Goal: Task Accomplishment & Management: Use online tool/utility

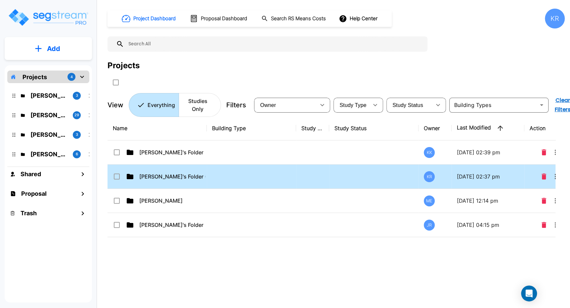
click at [311, 177] on td at bounding box center [312, 176] width 33 height 24
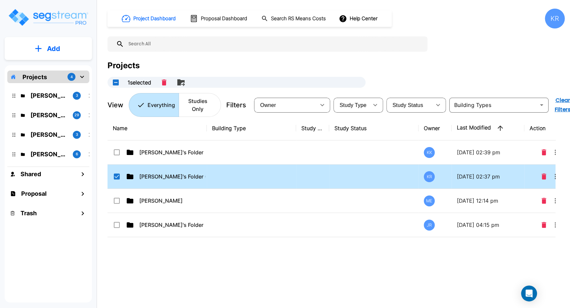
click at [311, 177] on td at bounding box center [312, 176] width 33 height 24
checkbox input "false"
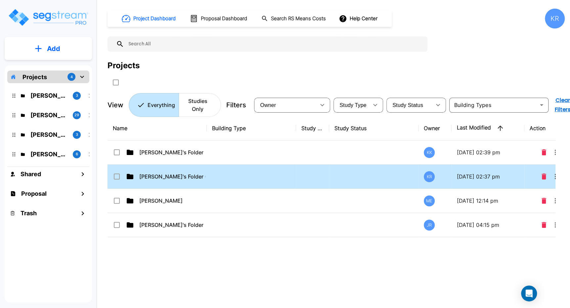
click at [311, 177] on td at bounding box center [312, 176] width 33 height 24
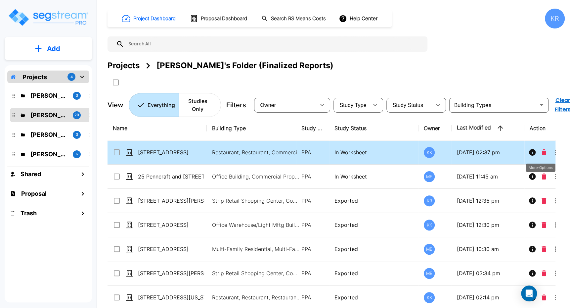
click at [553, 149] on icon "More-Options" at bounding box center [555, 152] width 8 height 8
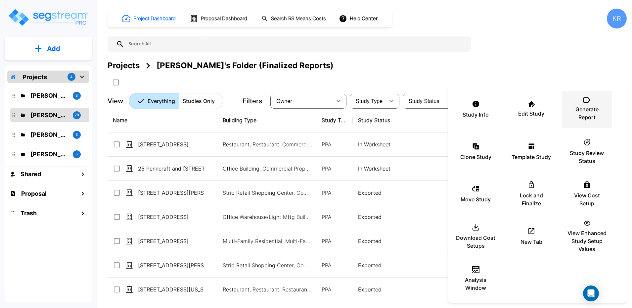
click at [570, 111] on p "Generate Report" at bounding box center [587, 113] width 40 height 16
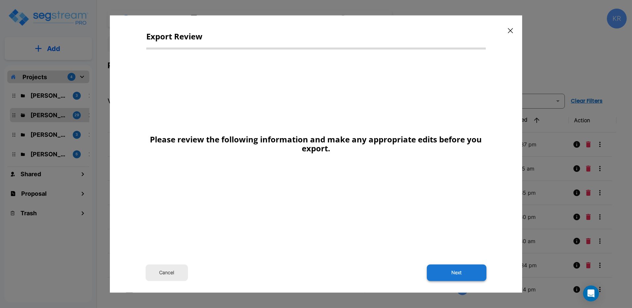
click at [460, 269] on button "Next" at bounding box center [457, 272] width 60 height 17
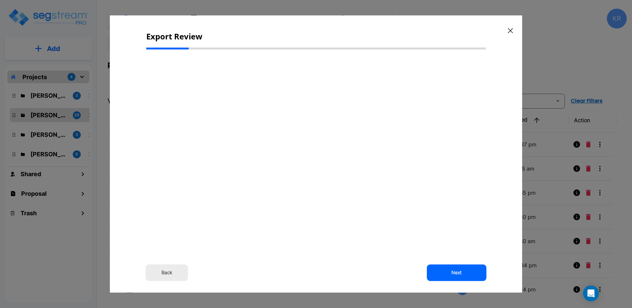
click at [244, 71] on div "Back Next" at bounding box center [315, 148] width 339 height 187
click at [168, 271] on button "Back" at bounding box center [167, 272] width 42 height 17
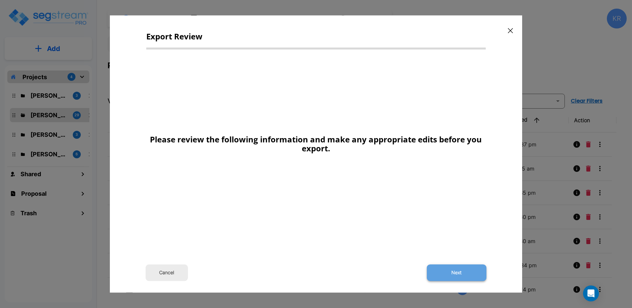
click at [467, 272] on button "Next" at bounding box center [457, 272] width 60 height 17
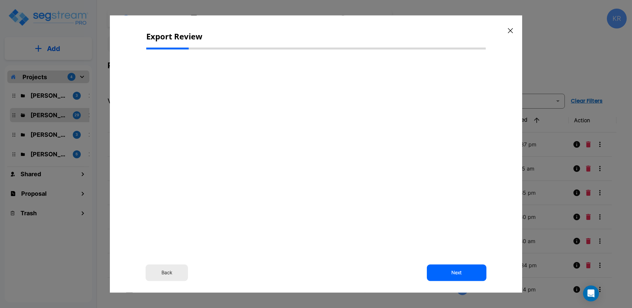
click at [291, 148] on div "Back Next" at bounding box center [315, 148] width 339 height 187
click at [217, 180] on div "Back Next" at bounding box center [315, 148] width 339 height 187
click at [463, 270] on button "Next" at bounding box center [457, 272] width 60 height 17
click at [167, 274] on button "Back" at bounding box center [167, 272] width 42 height 17
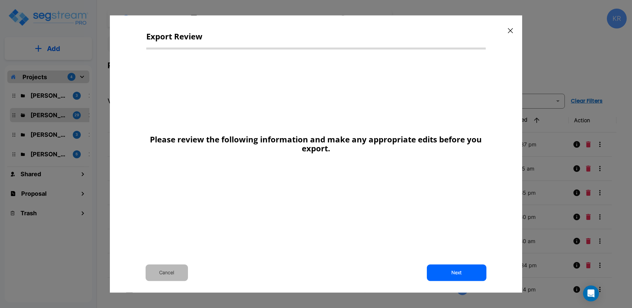
click at [167, 274] on button "Cancel" at bounding box center [167, 272] width 42 height 17
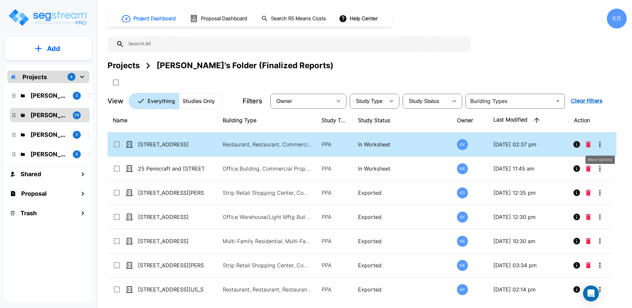
click at [570, 142] on icon "More-Options" at bounding box center [600, 144] width 8 height 8
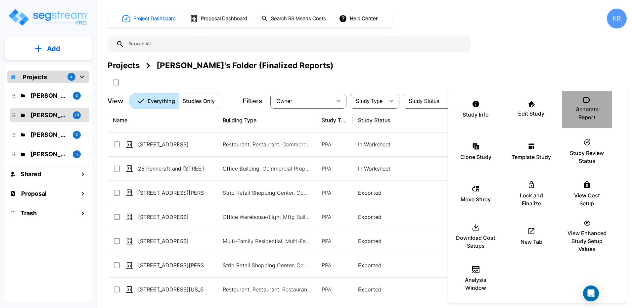
click at [570, 113] on p "Generate Report" at bounding box center [587, 113] width 40 height 16
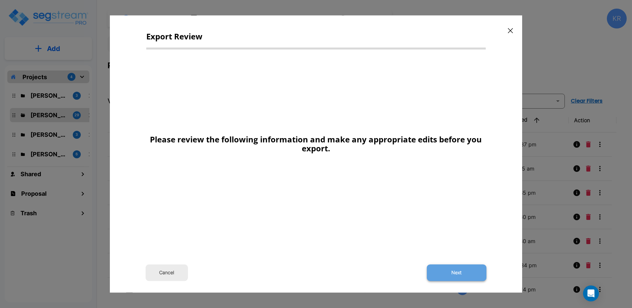
click at [455, 269] on button "Next" at bounding box center [457, 272] width 60 height 17
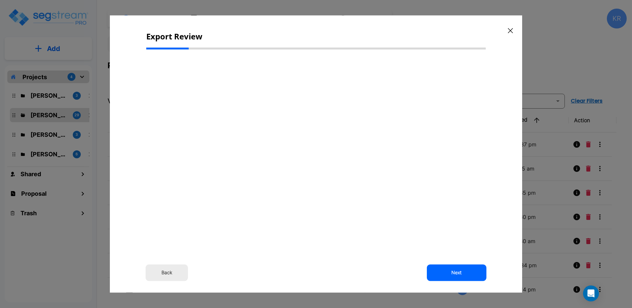
select select "2025"
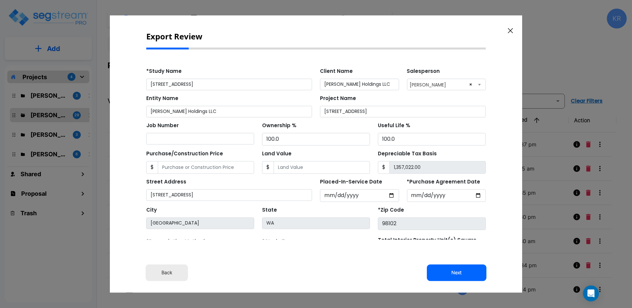
click at [455, 270] on button "Next" at bounding box center [457, 272] width 60 height 17
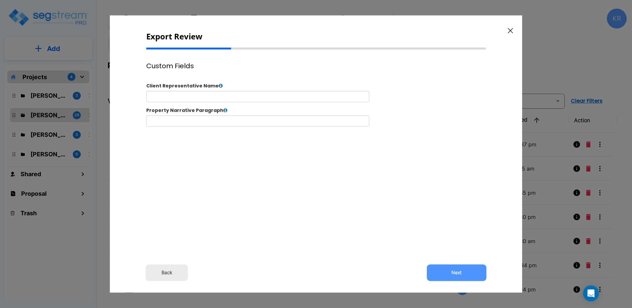
click at [455, 270] on button "Next" at bounding box center [457, 272] width 60 height 17
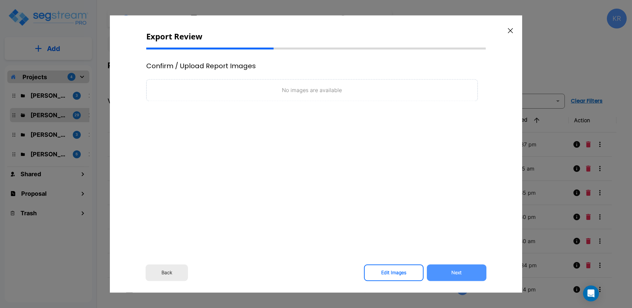
click at [455, 270] on button "Next" at bounding box center [457, 272] width 60 height 17
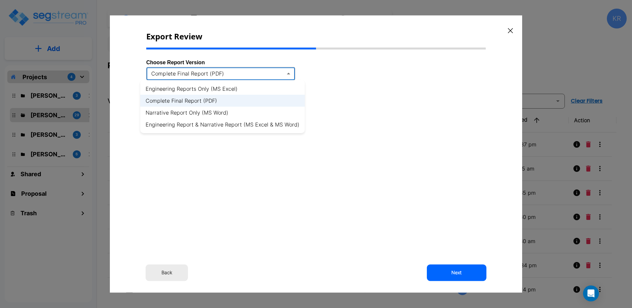
click at [288, 74] on body "× Your report is being generated. Be patient! × We're working on your Modificat…" at bounding box center [316, 154] width 632 height 308
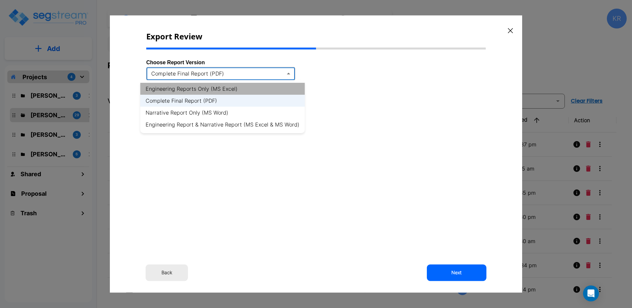
click at [235, 89] on li "Engineering Reports Only (MS Excel)" at bounding box center [222, 89] width 164 height 12
type input "xlsx"
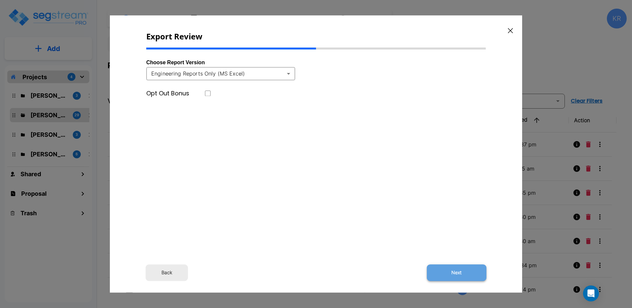
click at [453, 272] on button "Next" at bounding box center [457, 272] width 60 height 17
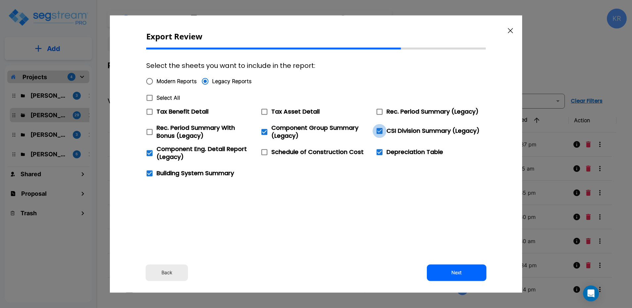
click at [379, 132] on icon at bounding box center [379, 131] width 6 height 6
click at [379, 130] on input "CSI Division Summary (Legacy)" at bounding box center [375, 127] width 7 height 6
checkbox input "false"
click at [263, 110] on icon at bounding box center [264, 112] width 8 height 8
click at [263, 110] on input "Tax Asset Detail" at bounding box center [260, 108] width 7 height 6
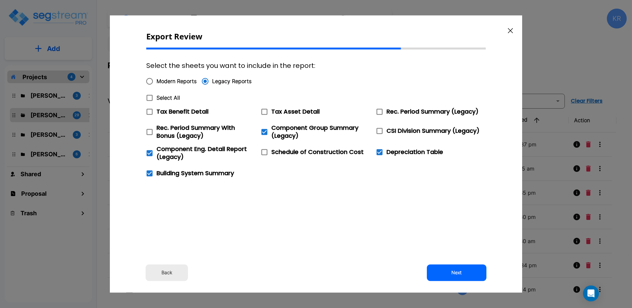
checkbox input "true"
click at [149, 114] on icon at bounding box center [150, 112] width 6 height 6
click at [149, 110] on input "Tax Benefit Detail" at bounding box center [146, 108] width 7 height 6
checkbox input "true"
click at [454, 272] on button "Next" at bounding box center [457, 272] width 60 height 17
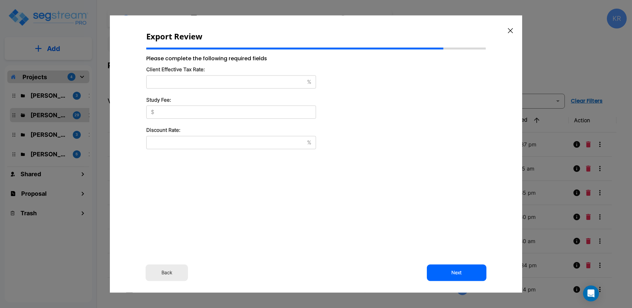
click at [207, 83] on input "text" at bounding box center [225, 81] width 158 height 7
type input "37"
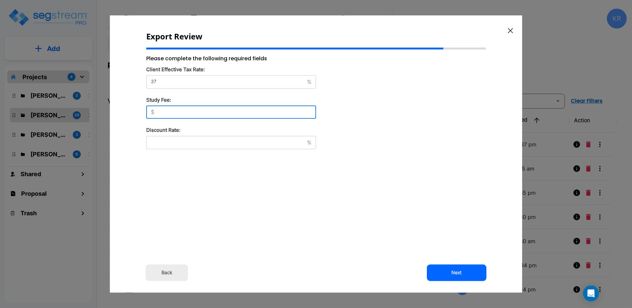
click at [172, 114] on input "text" at bounding box center [236, 112] width 159 height 7
type input "8,500"
click at [181, 142] on input "text" at bounding box center [225, 142] width 158 height 7
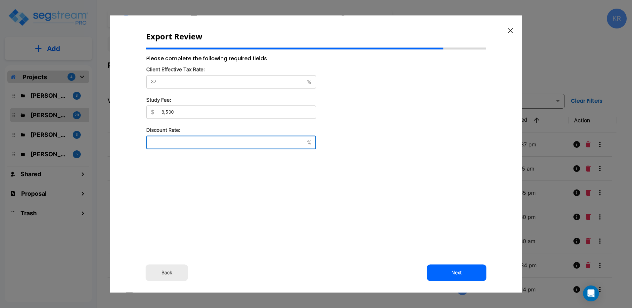
type input "8"
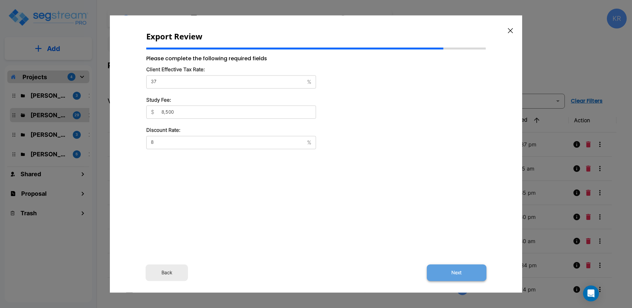
click at [456, 274] on button "Next" at bounding box center [457, 272] width 60 height 17
click at [456, 271] on button "Next" at bounding box center [457, 272] width 60 height 17
click at [456, 270] on button "Next" at bounding box center [457, 272] width 60 height 17
click at [455, 273] on button "Next" at bounding box center [457, 272] width 60 height 17
click at [192, 233] on div "Please complete the following required fields Client Effective Tax Rate: 37 % ​…" at bounding box center [231, 147] width 170 height 185
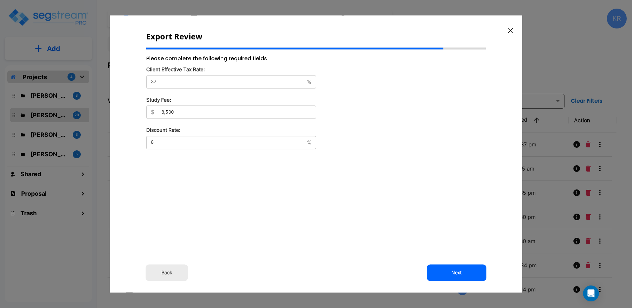
click at [213, 215] on div "Please complete the following required fields Client Effective Tax Rate: 37 % ​…" at bounding box center [231, 147] width 170 height 185
click at [234, 230] on div "Please complete the following required fields Client Effective Tax Rate: 37 % ​…" at bounding box center [231, 147] width 170 height 185
click at [234, 228] on div "Please complete the following required fields Client Effective Tax Rate: 37 % ​…" at bounding box center [231, 147] width 170 height 185
click at [456, 272] on button "Next" at bounding box center [457, 272] width 60 height 17
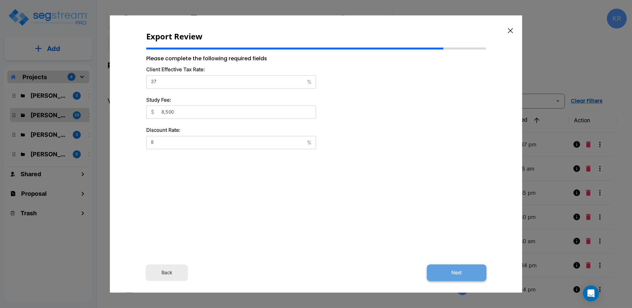
click at [456, 272] on button "Next" at bounding box center [457, 272] width 60 height 17
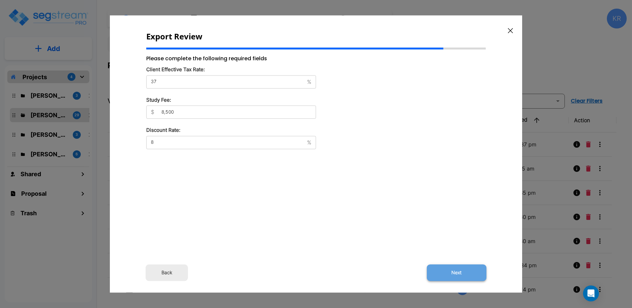
click at [456, 272] on button "Next" at bounding box center [457, 272] width 60 height 17
click at [305, 209] on div "Please complete the following required fields Client Effective Tax Rate: 37 % ​…" at bounding box center [231, 147] width 170 height 185
click at [168, 275] on button "Back" at bounding box center [167, 272] width 42 height 17
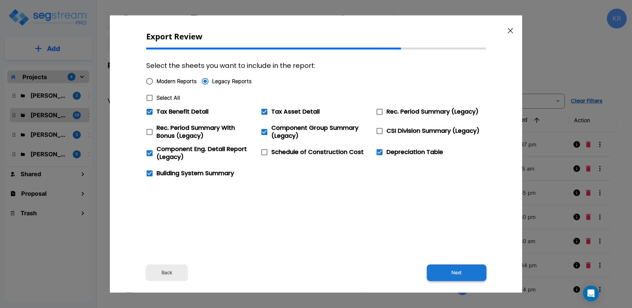
click at [456, 276] on button "Next" at bounding box center [457, 272] width 60 height 17
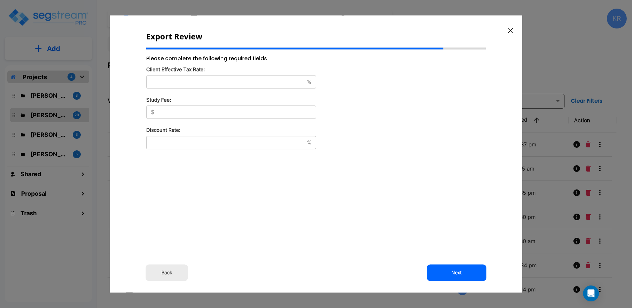
click at [175, 80] on input "text" at bounding box center [225, 81] width 158 height 7
type input "37"
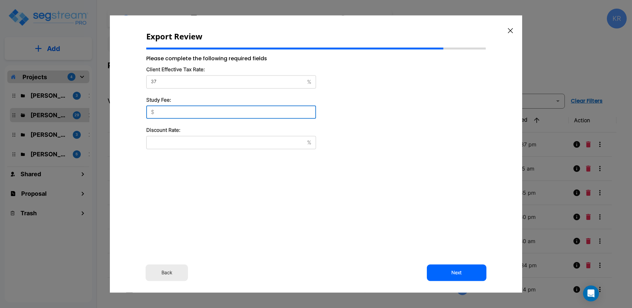
click at [162, 113] on input "text" at bounding box center [236, 112] width 159 height 7
type input "8,500"
click at [159, 142] on input "text" at bounding box center [225, 142] width 158 height 7
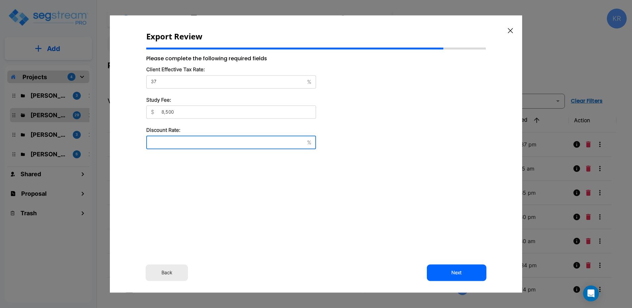
type input "8"
click at [288, 196] on div "Please complete the following required fields Client Effective Tax Rate: 37 % ​…" at bounding box center [231, 147] width 170 height 185
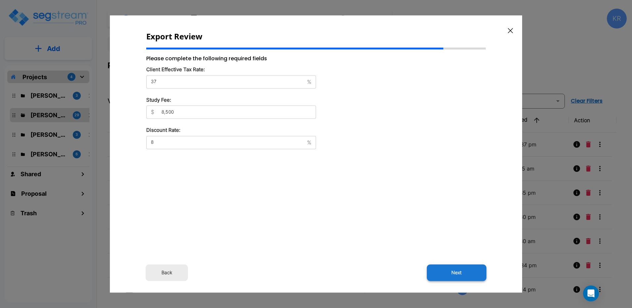
click at [450, 267] on button "Next" at bounding box center [457, 272] width 60 height 17
click at [456, 274] on button "Next" at bounding box center [457, 272] width 60 height 17
click at [169, 270] on button "Back" at bounding box center [167, 272] width 42 height 17
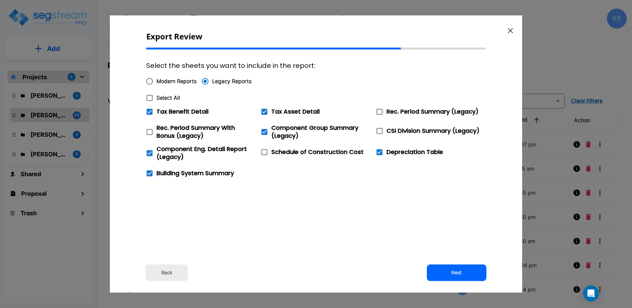
click at [171, 80] on span "Modern Reports" at bounding box center [176, 81] width 40 height 8
click at [156, 80] on input "Modern Reports" at bounding box center [150, 81] width 14 height 14
radio input "true"
checkbox input "false"
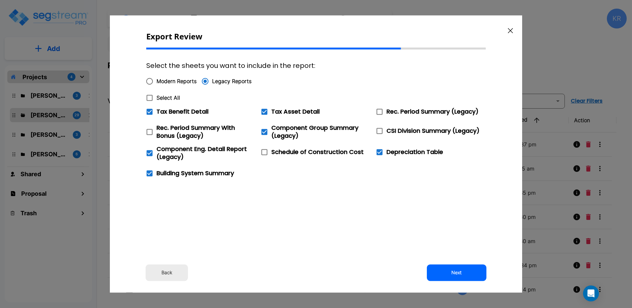
checkbox input "false"
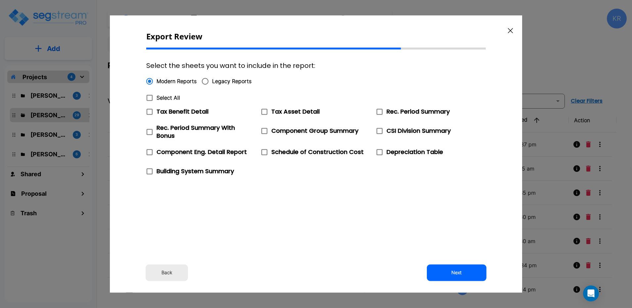
click at [213, 82] on span "Legacy Reports" at bounding box center [231, 81] width 39 height 8
click at [212, 82] on input "Legacy Reports" at bounding box center [205, 81] width 14 height 14
radio input "true"
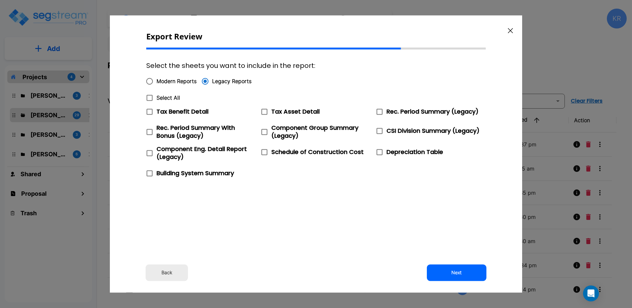
click at [148, 98] on icon at bounding box center [150, 98] width 8 height 8
click at [148, 97] on input "Select All" at bounding box center [146, 94] width 7 height 6
checkbox input "true"
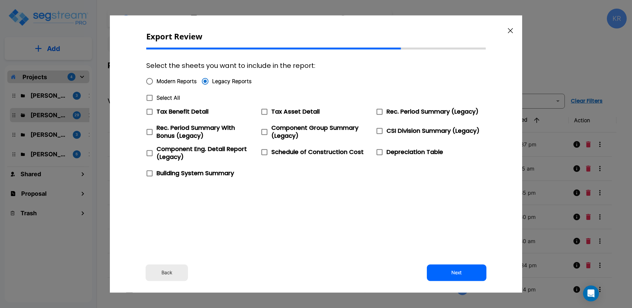
checkbox input "true"
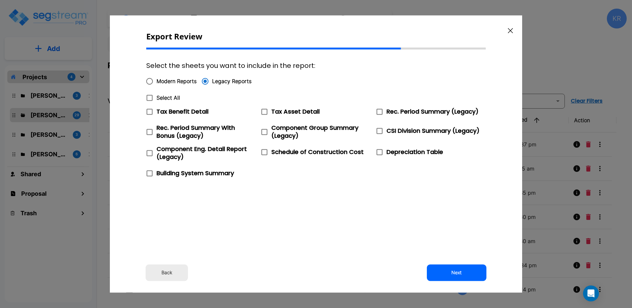
checkbox input "true"
click at [379, 131] on icon at bounding box center [379, 131] width 6 height 6
click at [379, 130] on input "CSI Division Summary (Legacy)" at bounding box center [375, 127] width 7 height 6
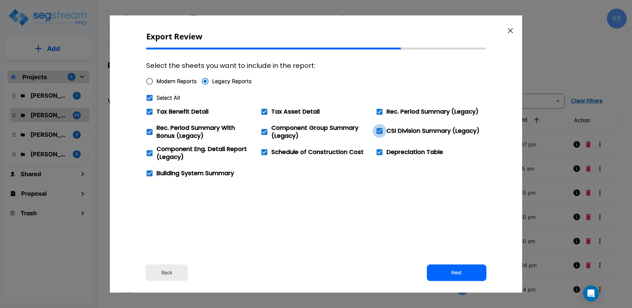
checkbox input "false"
click at [380, 112] on icon at bounding box center [379, 112] width 6 height 6
click at [379, 110] on input "Rec. Period Summary (Legacy)" at bounding box center [375, 108] width 7 height 6
click at [383, 108] on icon at bounding box center [379, 112] width 8 height 8
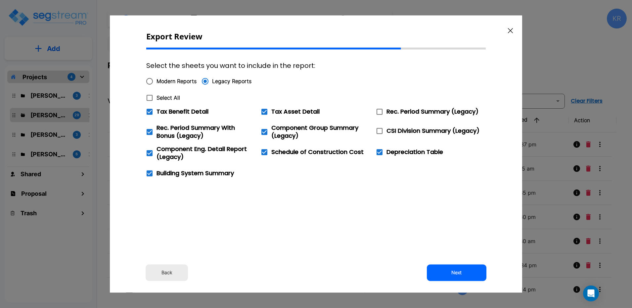
click at [379, 107] on input "Rec. Period Summary (Legacy)" at bounding box center [375, 108] width 7 height 6
checkbox input "true"
click at [148, 131] on icon at bounding box center [150, 132] width 6 height 6
click at [148, 131] on input "Rec. Period Summary With Bonus (Legacy)" at bounding box center [146, 128] width 7 height 6
checkbox input "false"
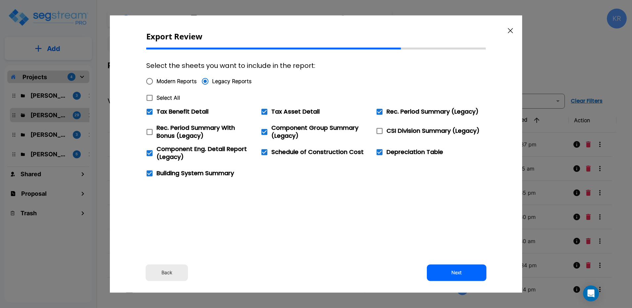
click at [266, 152] on icon at bounding box center [264, 152] width 6 height 6
click at [264, 151] on input "Schedule of Construction Cost" at bounding box center [260, 148] width 7 height 6
checkbox input "false"
click at [445, 275] on button "Next" at bounding box center [457, 272] width 60 height 17
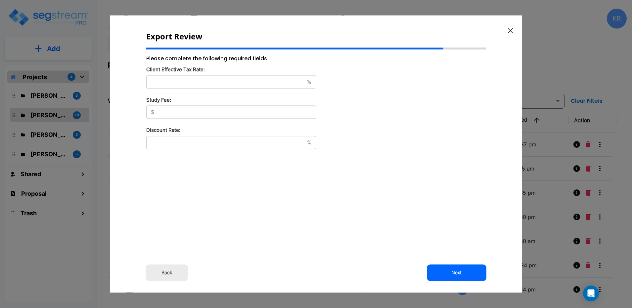
click at [175, 78] on input "text" at bounding box center [225, 81] width 158 height 7
type input "37"
click at [172, 108] on div "$ ​" at bounding box center [231, 112] width 170 height 13
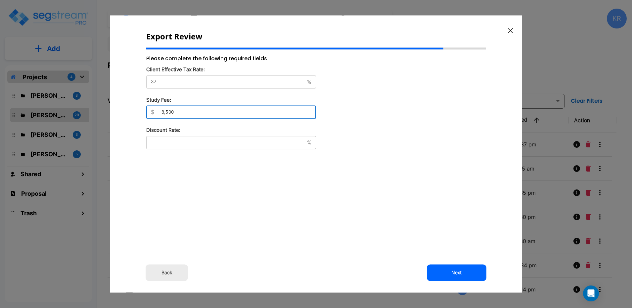
type input "8,500"
click at [167, 146] on div "% ​" at bounding box center [231, 142] width 170 height 13
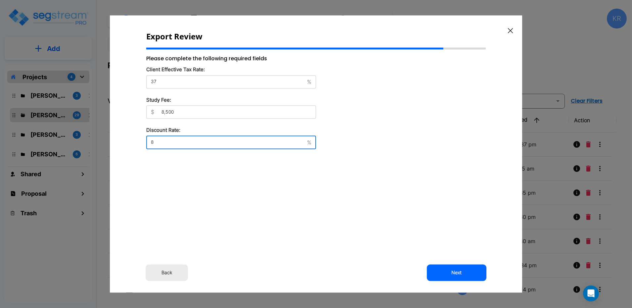
type input "8"
drag, startPoint x: 166, startPoint y: 83, endPoint x: 121, endPoint y: 81, distance: 44.4
click at [121, 81] on div "Export Review Please complete the following required fields Client Effective Ta…" at bounding box center [316, 154] width 412 height 277
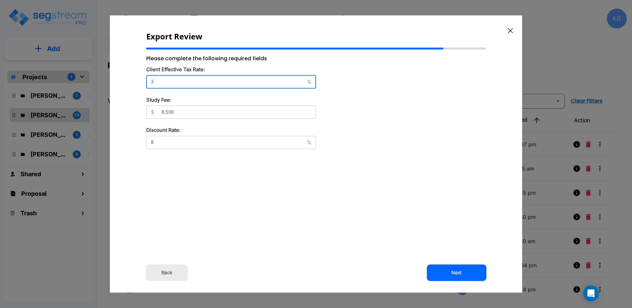
type input "37"
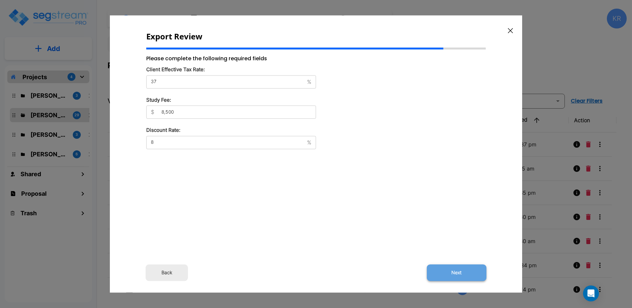
click at [456, 272] on button "Next" at bounding box center [457, 272] width 60 height 17
click at [376, 250] on div "Export Review Please complete the following required fields Client Effective Ta…" at bounding box center [316, 154] width 412 height 277
click at [311, 235] on div "Please complete the following required fields Client Effective Tax Rate: 37 % ​…" at bounding box center [231, 147] width 170 height 185
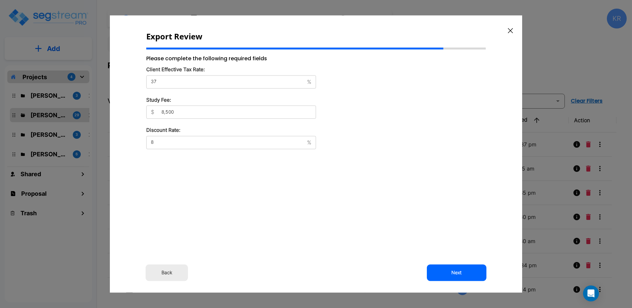
click at [337, 221] on div "Export Review Please complete the following required fields Client Effective Ta…" at bounding box center [316, 154] width 412 height 277
click at [457, 272] on button "Next" at bounding box center [457, 272] width 60 height 17
click at [164, 269] on button "Back" at bounding box center [167, 272] width 42 height 17
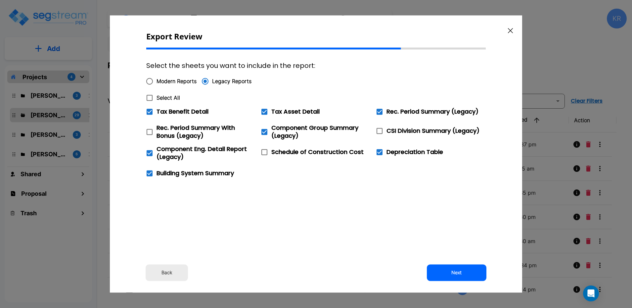
click at [157, 82] on span "Modern Reports" at bounding box center [176, 81] width 40 height 8
click at [156, 82] on input "Modern Reports" at bounding box center [150, 81] width 14 height 14
radio input "true"
checkbox input "false"
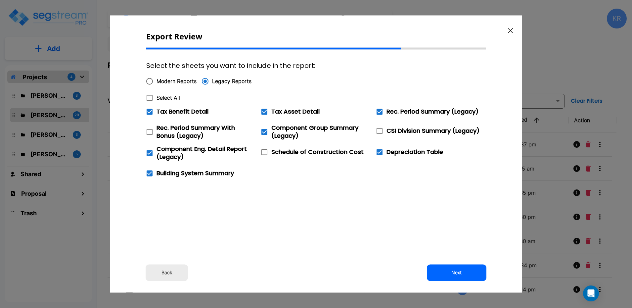
checkbox input "false"
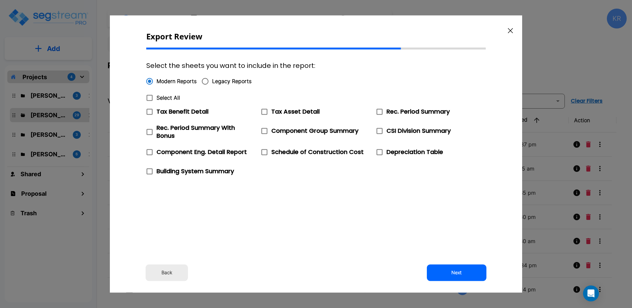
click at [164, 94] on span "Select All" at bounding box center [167, 98] width 23 height 8
click at [149, 94] on input "Select All" at bounding box center [146, 94] width 7 height 6
checkbox input "true"
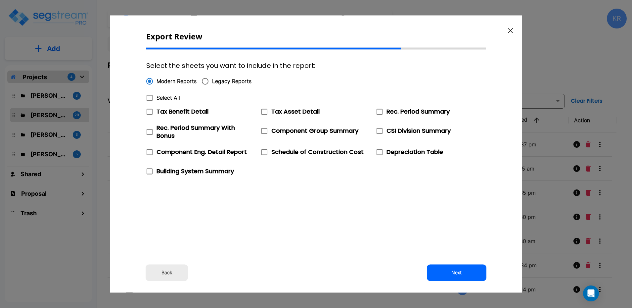
checkbox input "true"
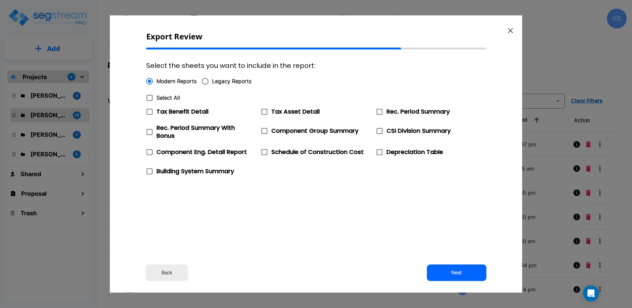
checkbox input "true"
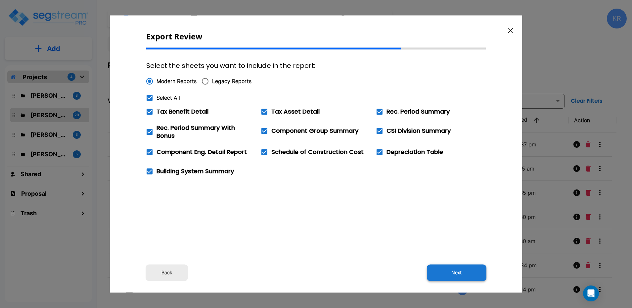
click at [443, 270] on button "Next" at bounding box center [457, 272] width 60 height 17
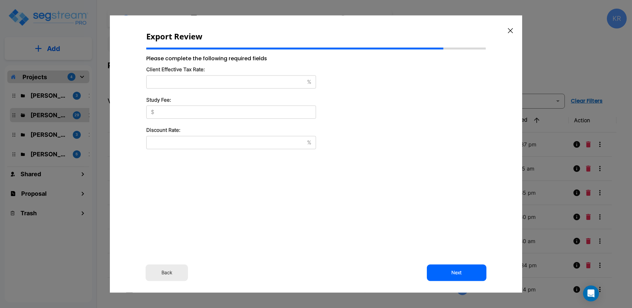
click at [216, 76] on div "% ​" at bounding box center [231, 81] width 170 height 13
click at [211, 82] on input "text" at bounding box center [225, 81] width 158 height 7
type input "37"
click at [163, 114] on input "text" at bounding box center [236, 112] width 159 height 7
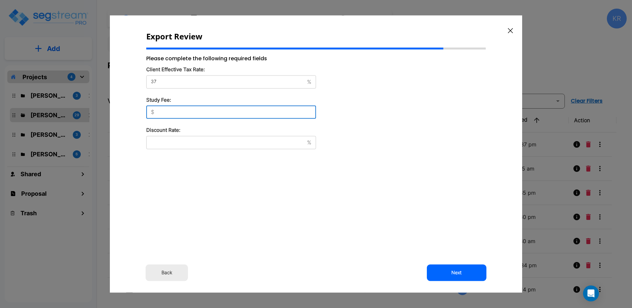
type input "8,500"
click at [187, 140] on input "text" at bounding box center [225, 142] width 158 height 7
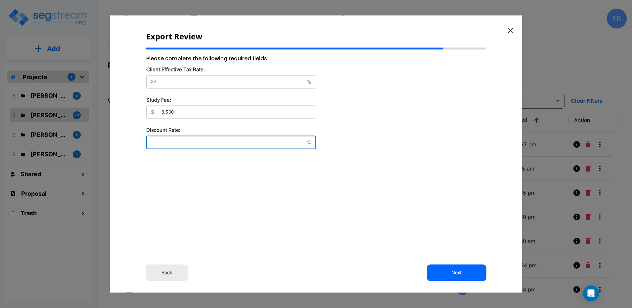
type input "8"
click at [457, 272] on button "Next" at bounding box center [457, 272] width 60 height 17
click at [556, 48] on div at bounding box center [316, 154] width 632 height 308
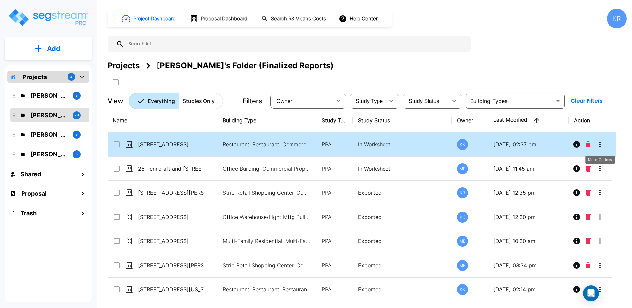
click at [570, 144] on icon "More-Options" at bounding box center [600, 144] width 8 height 8
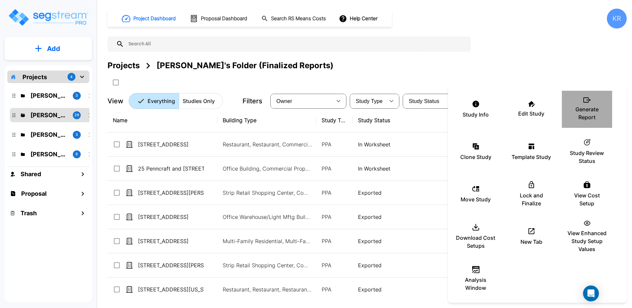
click at [570, 108] on p "Generate Report" at bounding box center [587, 113] width 40 height 16
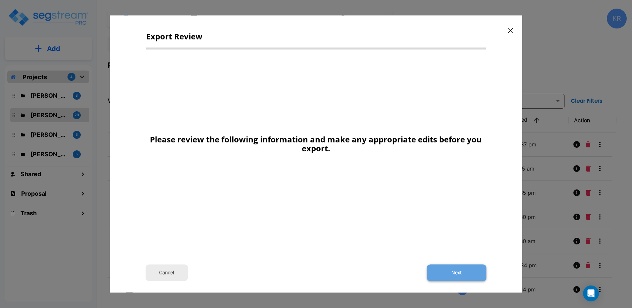
click at [464, 275] on button "Next" at bounding box center [457, 272] width 60 height 17
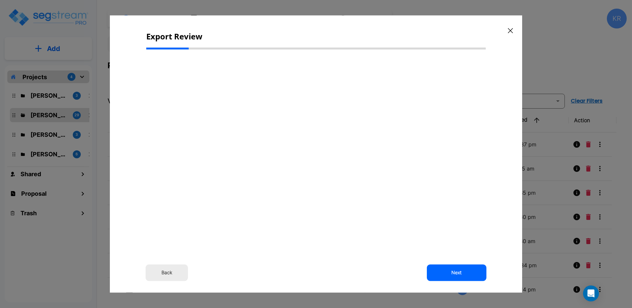
click at [164, 273] on button "Back" at bounding box center [167, 272] width 42 height 17
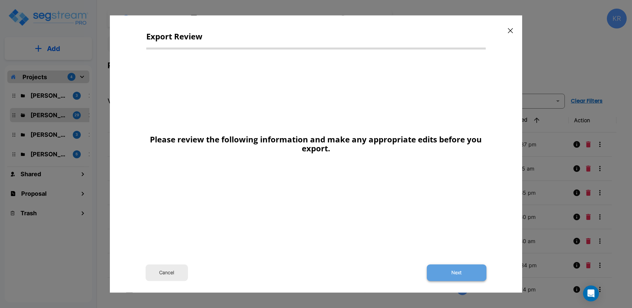
click at [458, 273] on button "Next" at bounding box center [457, 272] width 60 height 17
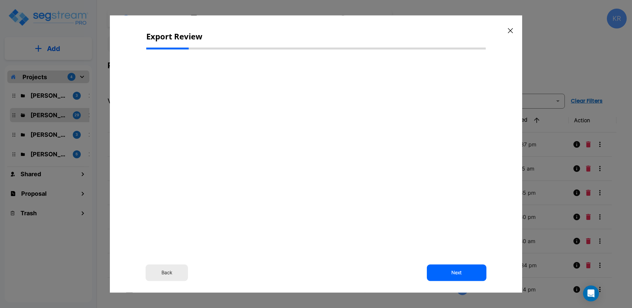
select select "2025"
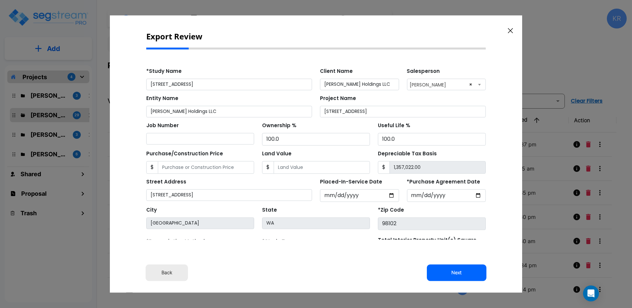
click at [458, 273] on button "Next" at bounding box center [457, 272] width 60 height 17
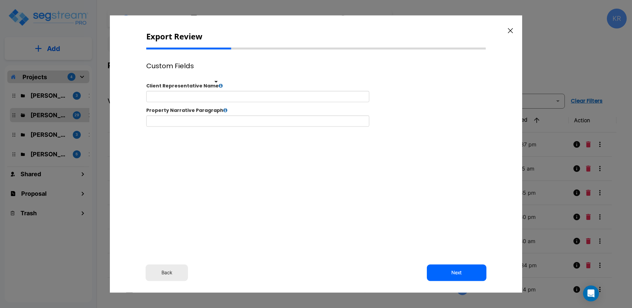
click at [219, 84] on icon at bounding box center [221, 85] width 4 height 5
click at [219, 85] on icon at bounding box center [221, 85] width 4 height 5
click at [215, 75] on html "Toggle navigation [PERSON_NAME]" at bounding box center [315, 100] width 339 height 62
click at [456, 275] on button "Next" at bounding box center [457, 272] width 60 height 17
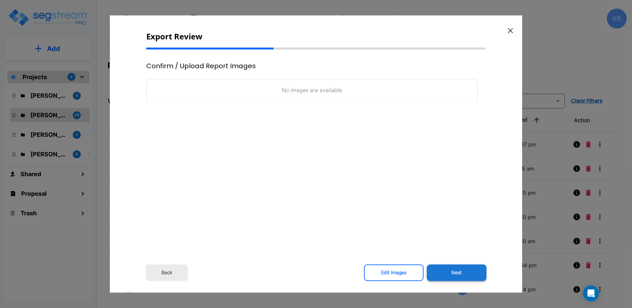
click at [456, 275] on button "Next" at bounding box center [457, 272] width 60 height 17
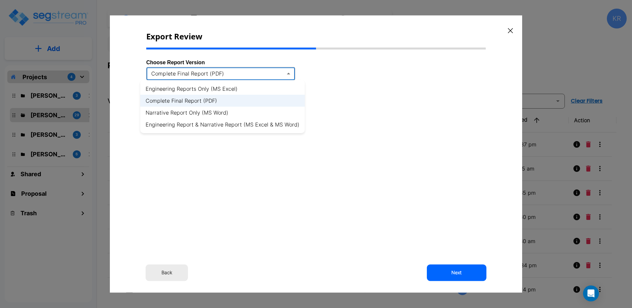
click at [277, 73] on body "× Your report is being generated. Be patient! × We're working on your Modificat…" at bounding box center [316, 154] width 632 height 308
click at [235, 87] on li "Engineering Reports Only (MS Excel)" at bounding box center [222, 89] width 164 height 12
type input "xlsx"
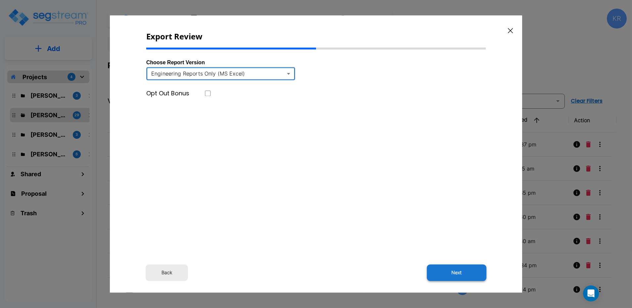
click at [463, 268] on button "Next" at bounding box center [457, 272] width 60 height 17
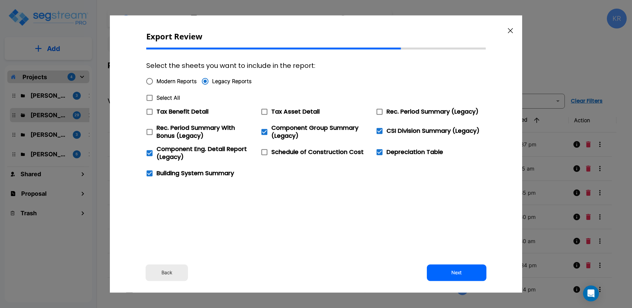
click at [171, 109] on span "Tax Benefit Detail" at bounding box center [182, 111] width 52 height 8
click at [149, 109] on input "Tax Benefit Detail" at bounding box center [146, 108] width 7 height 6
click at [171, 109] on span "Tax Benefit Detail" at bounding box center [182, 111] width 52 height 8
click at [149, 109] on input "Tax Benefit Detail" at bounding box center [146, 108] width 7 height 6
checkbox input "false"
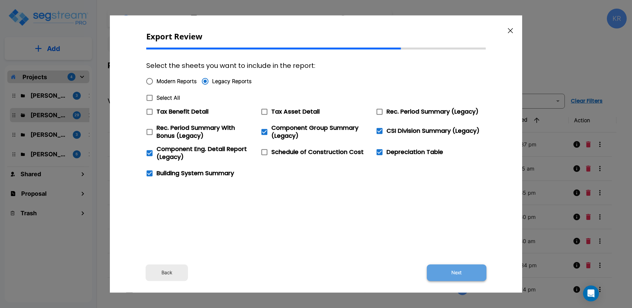
click at [462, 274] on button "Next" at bounding box center [457, 272] width 60 height 17
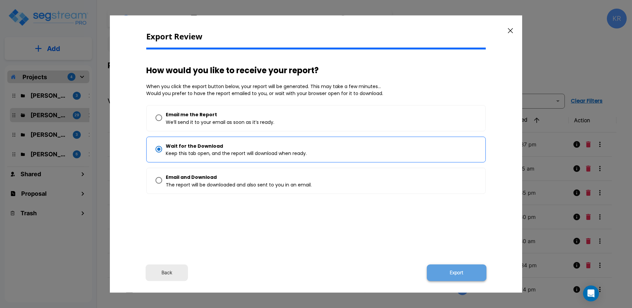
click at [457, 272] on button "Export" at bounding box center [457, 272] width 60 height 17
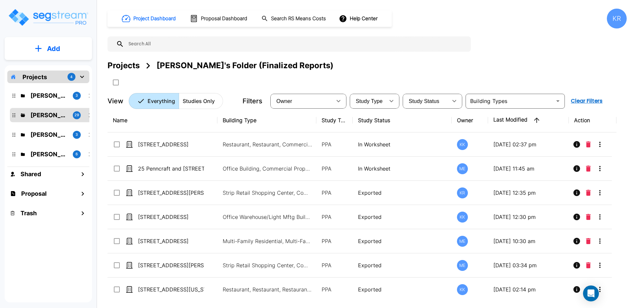
click at [486, 62] on div "Projects [PERSON_NAME]'s Folder (Finalized Reports)" at bounding box center [366, 66] width 519 height 12
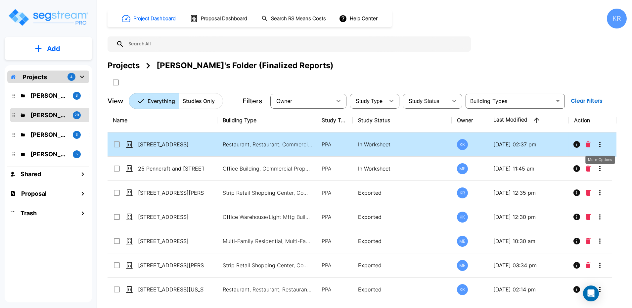
click at [570, 144] on icon "More-Options" at bounding box center [600, 144] width 8 height 8
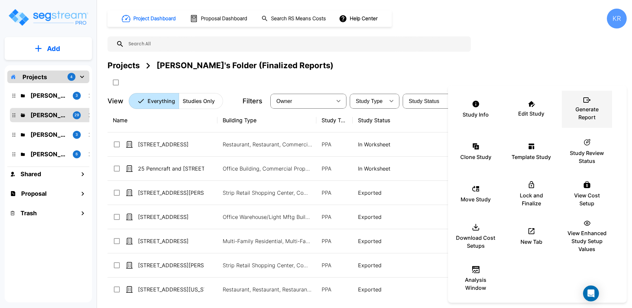
click at [570, 98] on div "Generate Report" at bounding box center [587, 109] width 40 height 33
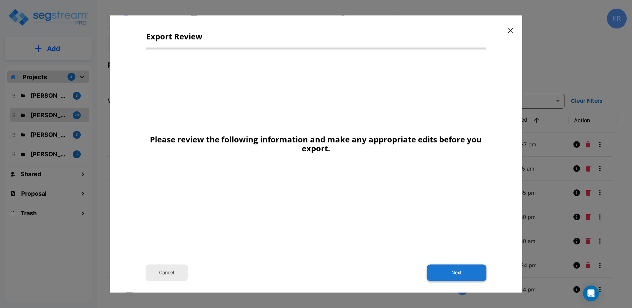
click at [468, 273] on button "Next" at bounding box center [457, 272] width 60 height 17
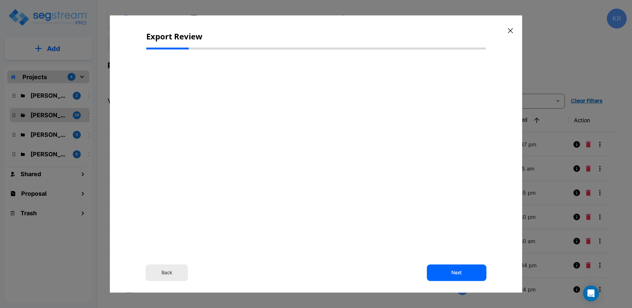
select select "2025"
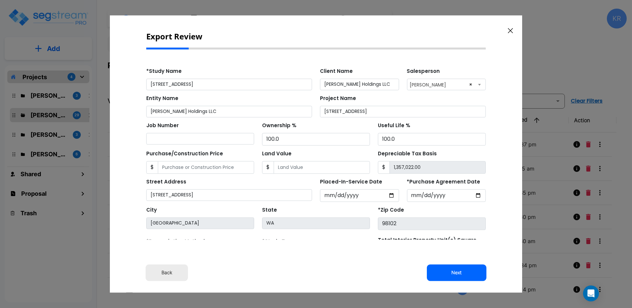
click at [468, 273] on button "Next" at bounding box center [457, 272] width 60 height 17
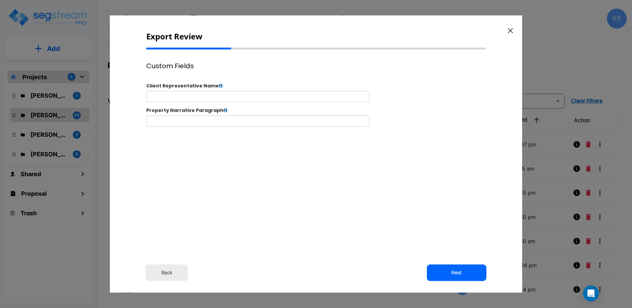
click at [468, 273] on button "Next" at bounding box center [457, 272] width 60 height 17
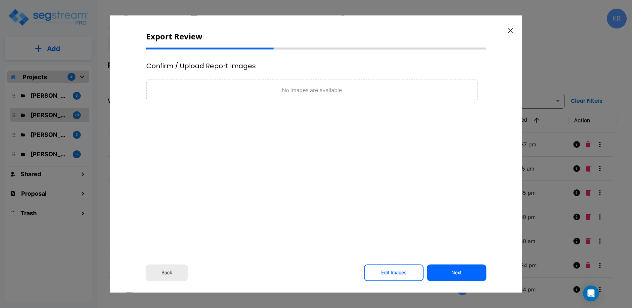
click at [468, 273] on button "Next" at bounding box center [457, 272] width 60 height 17
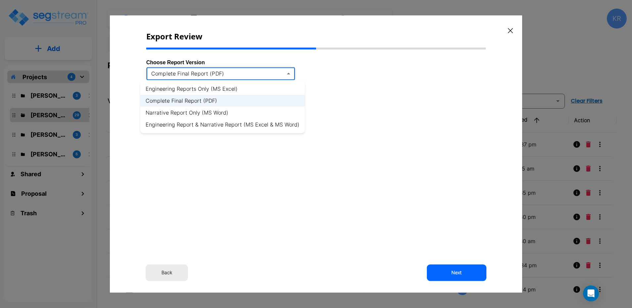
click at [270, 72] on body "× Your report is being generated. Be patient! × We're working on your Modificat…" at bounding box center [316, 154] width 632 height 308
click at [264, 86] on li "Engineering Reports Only (MS Excel)" at bounding box center [222, 89] width 164 height 12
type input "xlsx"
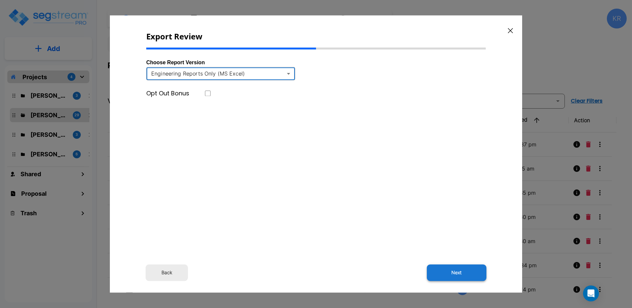
click at [454, 272] on button "Next" at bounding box center [457, 272] width 60 height 17
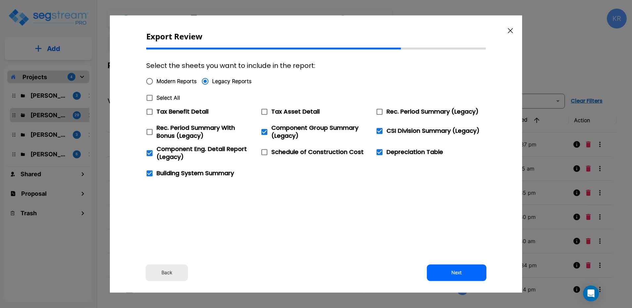
click at [149, 152] on icon at bounding box center [150, 153] width 6 height 6
click at [149, 152] on input "Component Eng. Detail Report (Legacy)" at bounding box center [146, 149] width 7 height 6
checkbox input "false"
click at [151, 171] on icon at bounding box center [150, 173] width 6 height 6
click at [149, 171] on input "Building System Summary" at bounding box center [146, 169] width 7 height 6
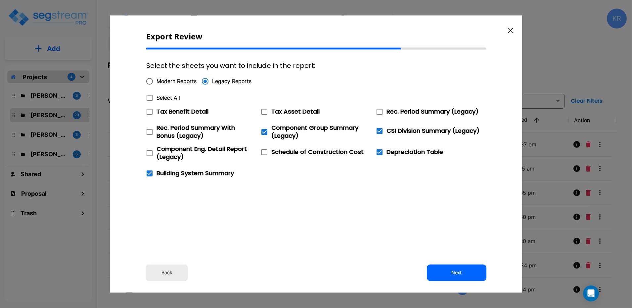
checkbox input "false"
click at [267, 129] on icon at bounding box center [264, 132] width 6 height 6
click at [264, 129] on input "Component Group Summary (Legacy)" at bounding box center [260, 128] width 7 height 6
checkbox input "false"
click at [375, 131] on icon at bounding box center [379, 131] width 8 height 8
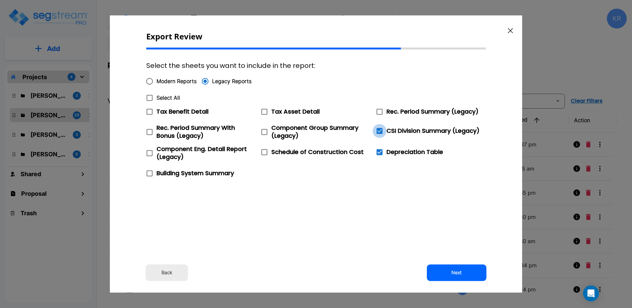
click at [375, 130] on input "CSI Division Summary (Legacy)" at bounding box center [375, 127] width 7 height 6
checkbox input "false"
click at [380, 155] on icon at bounding box center [379, 152] width 8 height 8
click at [379, 151] on input "Depreciation Table" at bounding box center [375, 148] width 7 height 6
checkbox input "false"
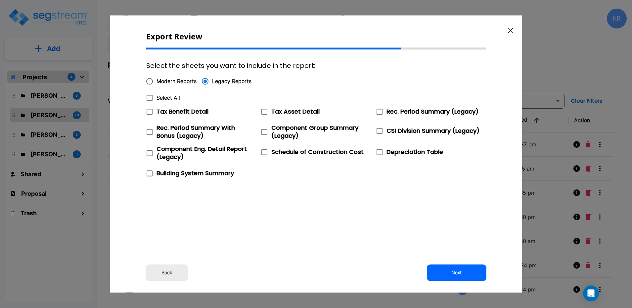
click at [381, 112] on icon at bounding box center [379, 112] width 8 height 8
click at [379, 110] on input "Rec. Period Summary (Legacy)" at bounding box center [375, 108] width 7 height 6
checkbox input "true"
click at [263, 111] on icon at bounding box center [264, 112] width 8 height 8
click at [263, 110] on input "Tax Asset Detail" at bounding box center [260, 108] width 7 height 6
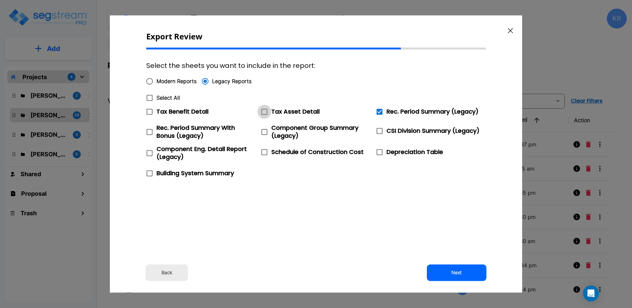
checkbox input "true"
click at [150, 111] on icon at bounding box center [150, 112] width 8 height 8
click at [149, 110] on input "Tax Benefit Detail" at bounding box center [146, 108] width 7 height 6
checkbox input "true"
click at [463, 270] on button "Next" at bounding box center [457, 272] width 60 height 17
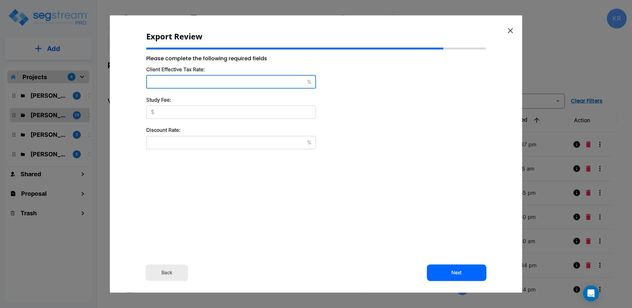
click at [240, 84] on input "text" at bounding box center [225, 81] width 158 height 7
type input "37"
click at [174, 112] on input "text" at bounding box center [236, 112] width 159 height 7
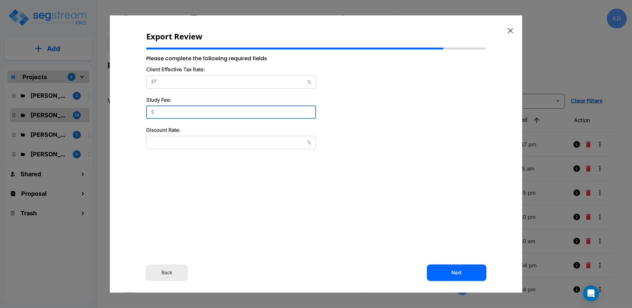
type input "8,500"
click at [175, 140] on input "text" at bounding box center [225, 142] width 158 height 7
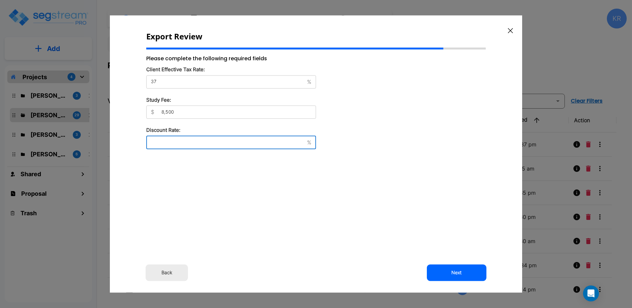
type input "8"
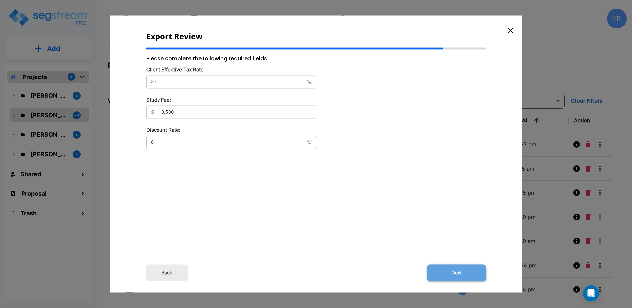
click at [453, 273] on button "Next" at bounding box center [457, 272] width 60 height 17
click at [397, 214] on div "Export Review Please complete the following required fields Client Effective Ta…" at bounding box center [316, 154] width 412 height 277
click at [458, 271] on button "Next" at bounding box center [457, 272] width 60 height 17
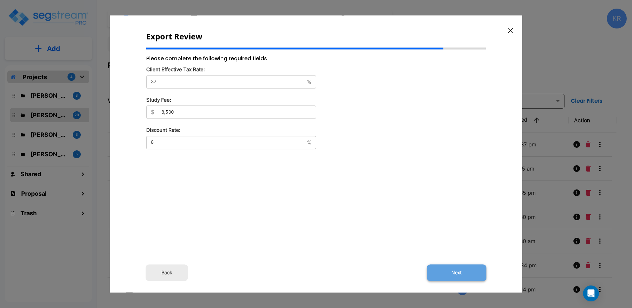
click at [457, 273] on button "Next" at bounding box center [457, 272] width 60 height 17
click at [172, 271] on button "Back" at bounding box center [167, 272] width 42 height 17
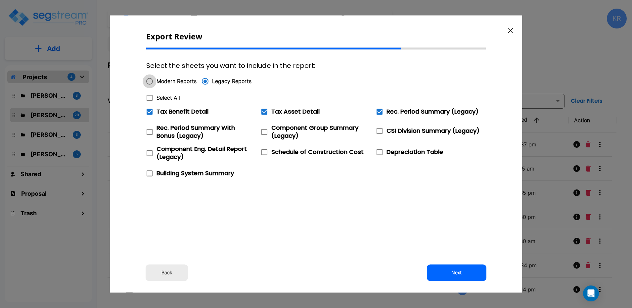
click at [150, 82] on input "Modern Reports" at bounding box center [150, 81] width 14 height 14
radio input "true"
checkbox input "false"
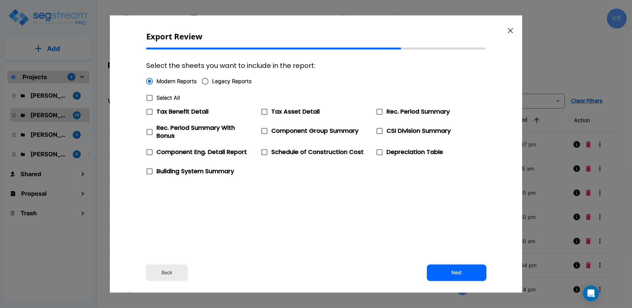
click at [171, 273] on button "Back" at bounding box center [167, 272] width 42 height 17
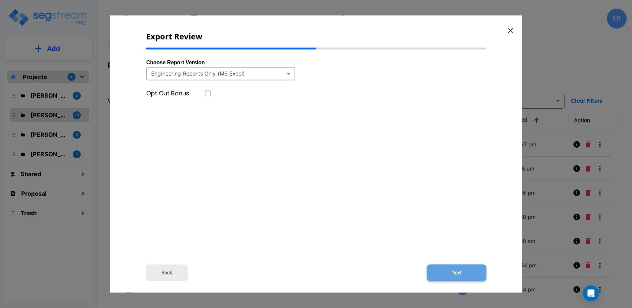
click at [440, 275] on button "Next" at bounding box center [457, 272] width 60 height 17
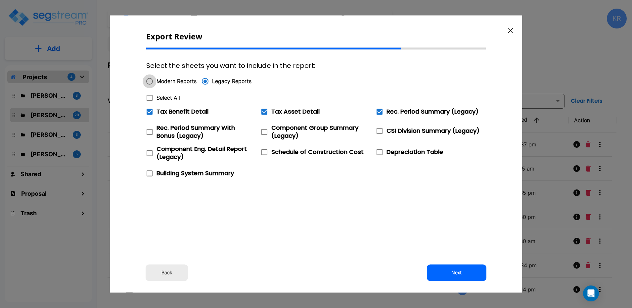
click at [153, 82] on input "Modern Reports" at bounding box center [150, 81] width 14 height 14
radio input "true"
checkbox input "false"
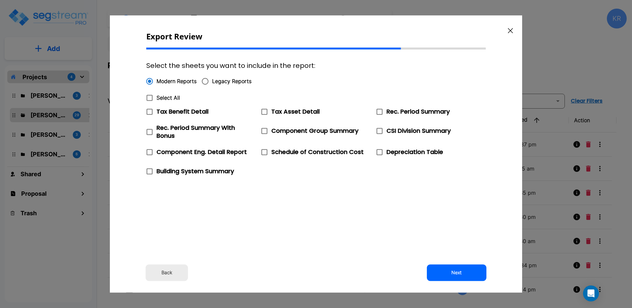
click at [269, 130] on span at bounding box center [264, 131] width 14 height 14
click at [264, 130] on input "Component Group Summary" at bounding box center [260, 127] width 7 height 6
click at [264, 130] on icon at bounding box center [264, 131] width 6 height 6
click at [264, 130] on input "Component Group Summary" at bounding box center [260, 127] width 7 height 6
checkbox input "false"
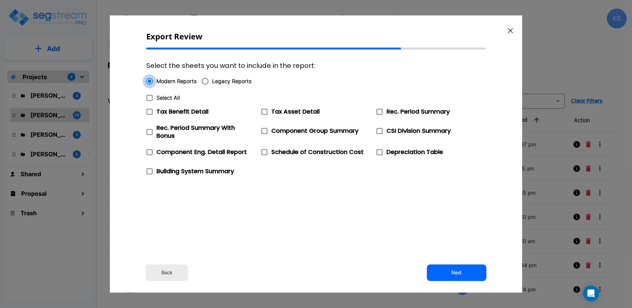
click at [148, 81] on input "Modern Reports" at bounding box center [150, 81] width 14 height 14
click at [209, 81] on input "Legacy Reports" at bounding box center [205, 81] width 14 height 14
radio input "true"
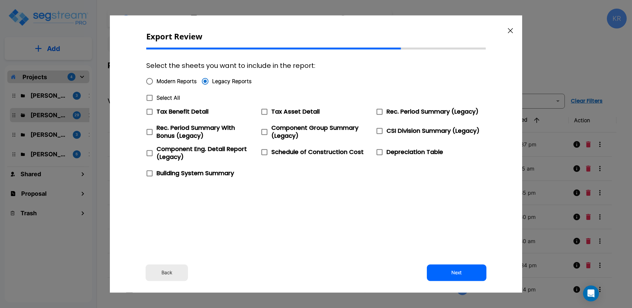
click at [183, 112] on span "Tax Benefit Detail" at bounding box center [182, 111] width 52 height 8
click at [149, 110] on input "Tax Benefit Detail" at bounding box center [146, 108] width 7 height 6
checkbox input "true"
click at [280, 110] on span "Tax Asset Detail" at bounding box center [295, 111] width 48 height 8
click at [264, 110] on input "Tax Asset Detail" at bounding box center [260, 108] width 7 height 6
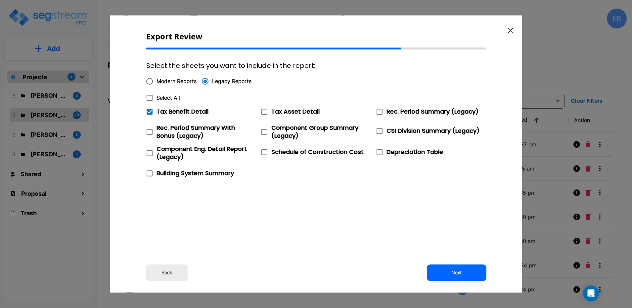
checkbox input "true"
click at [405, 112] on span "Rec. Period Summary (Legacy)" at bounding box center [432, 111] width 92 height 8
click at [379, 110] on input "Rec. Period Summary (Legacy)" at bounding box center [375, 108] width 7 height 6
checkbox input "true"
click at [149, 111] on icon at bounding box center [150, 112] width 6 height 6
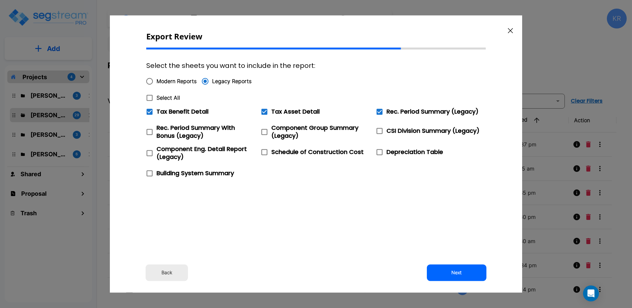
click at [149, 110] on input "Tax Benefit Detail" at bounding box center [146, 108] width 7 height 6
checkbox input "false"
click at [269, 133] on span at bounding box center [264, 132] width 14 height 14
click at [264, 131] on input "Component Group Summary (Legacy)" at bounding box center [260, 128] width 7 height 6
checkbox input "true"
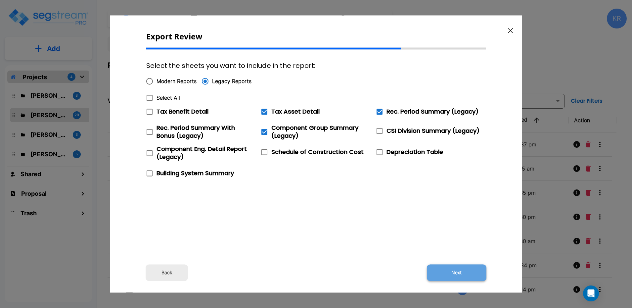
click at [469, 274] on button "Next" at bounding box center [457, 272] width 60 height 17
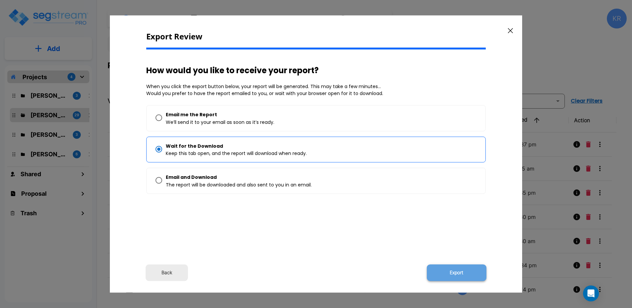
drag, startPoint x: 450, startPoint y: 269, endPoint x: 450, endPoint y: 265, distance: 3.7
click at [450, 265] on button "Export" at bounding box center [457, 272] width 60 height 17
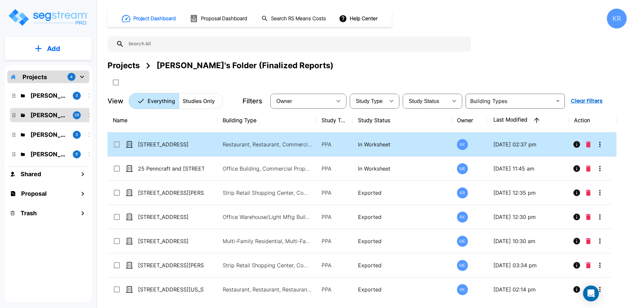
click at [570, 142] on icon "More-Options" at bounding box center [599, 144] width 1 height 5
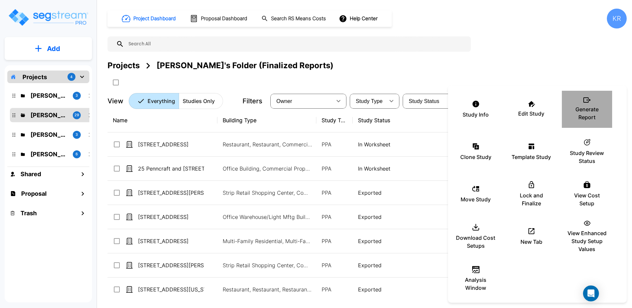
click at [570, 106] on p "Generate Report" at bounding box center [587, 113] width 40 height 16
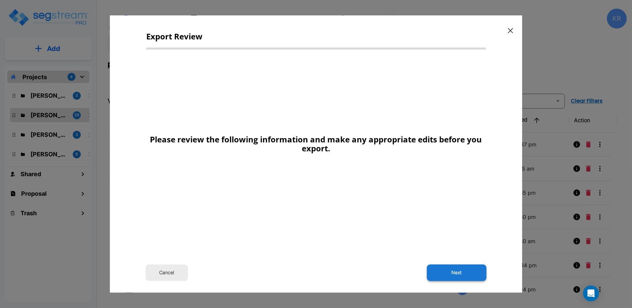
click at [460, 268] on button "Next" at bounding box center [457, 272] width 60 height 17
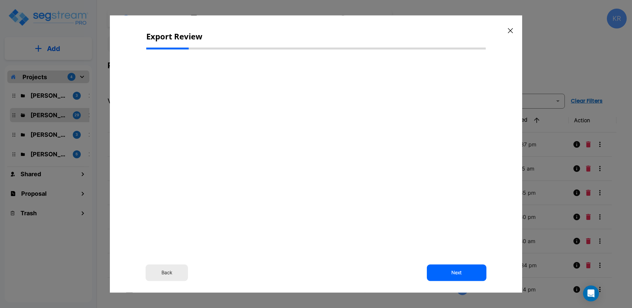
click at [163, 272] on button "Back" at bounding box center [167, 272] width 42 height 17
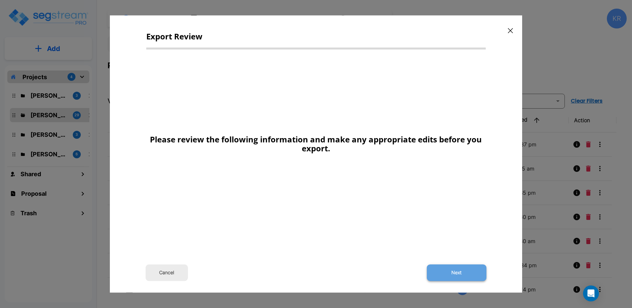
click at [447, 269] on button "Next" at bounding box center [457, 272] width 60 height 17
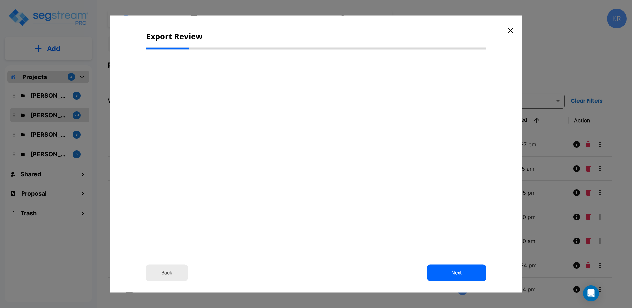
click at [416, 190] on div "Back Next" at bounding box center [315, 148] width 339 height 187
click at [161, 274] on button "Back" at bounding box center [167, 272] width 42 height 17
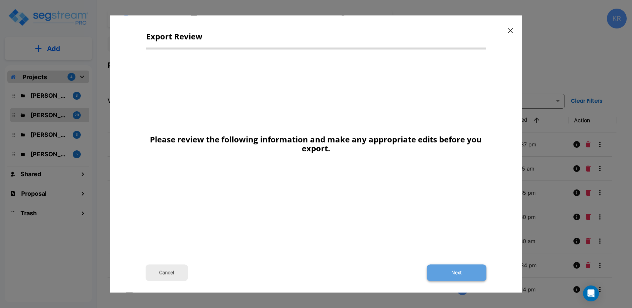
click at [453, 271] on button "Next" at bounding box center [457, 272] width 60 height 17
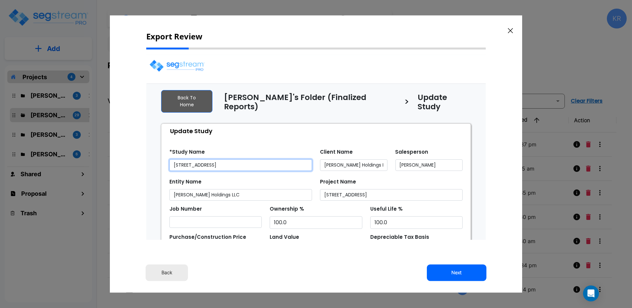
select select "2025"
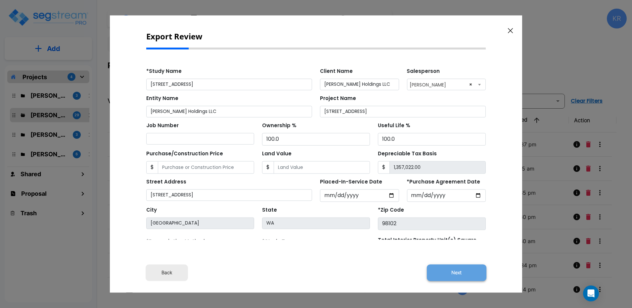
click at [453, 268] on button "Next" at bounding box center [457, 272] width 60 height 17
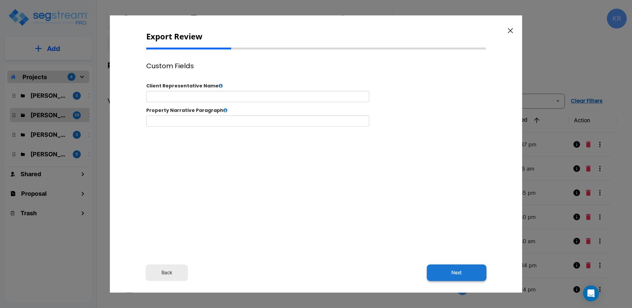
click at [454, 271] on button "Next" at bounding box center [457, 272] width 60 height 17
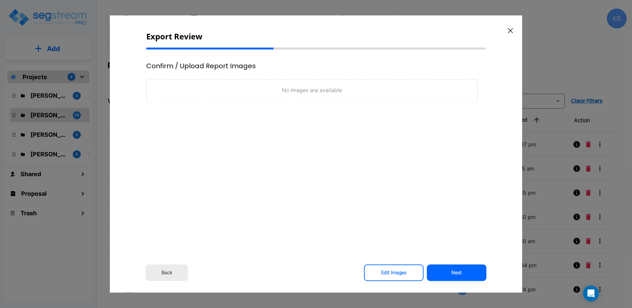
click at [454, 271] on button "Next" at bounding box center [457, 272] width 60 height 17
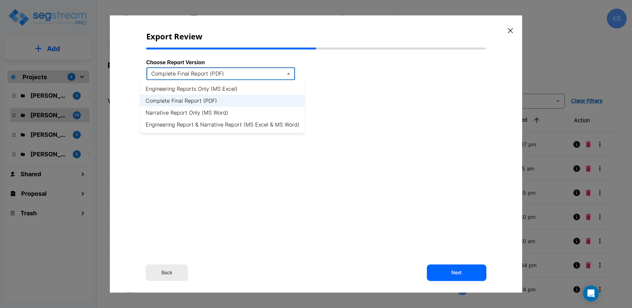
click at [291, 76] on body "× Your report is being generated. Be patient! × We're working on your Modificat…" at bounding box center [316, 154] width 632 height 308
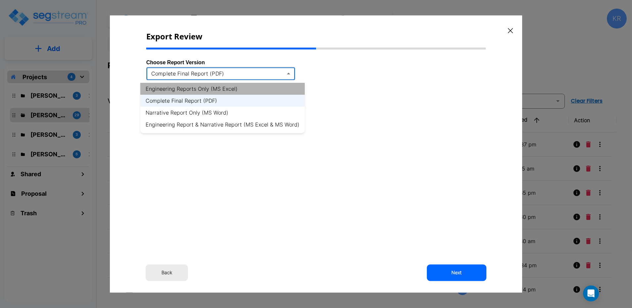
click at [258, 85] on li "Engineering Reports Only (MS Excel)" at bounding box center [222, 89] width 164 height 12
type input "xlsx"
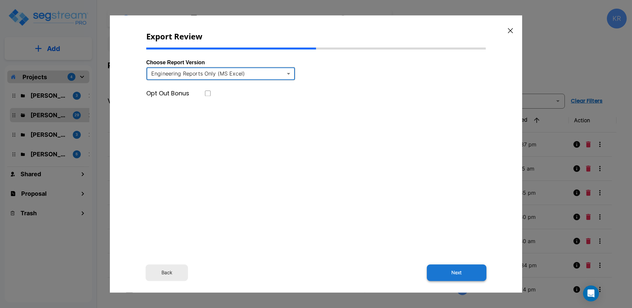
click at [461, 271] on button "Next" at bounding box center [457, 272] width 60 height 17
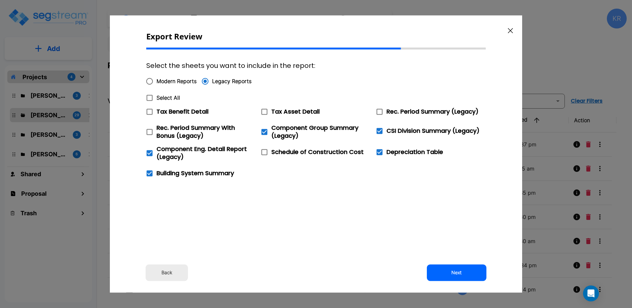
click at [151, 82] on input "Modern Reports" at bounding box center [150, 81] width 14 height 14
radio input "true"
checkbox input "false"
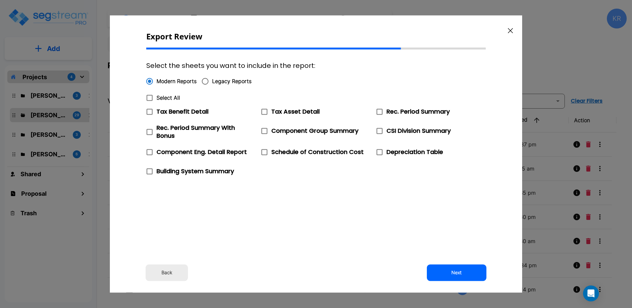
click at [318, 172] on div "Tax Benefit Detail Tax Asset Detail Rec. Period Summary Rec. Period Summary Wit…" at bounding box center [313, 139] width 345 height 79
click at [291, 215] on div "Select the sheets you want to include in the report: Modern Reports Legacy Repo…" at bounding box center [315, 144] width 339 height 185
click at [510, 28] on icon "button" at bounding box center [510, 30] width 5 height 5
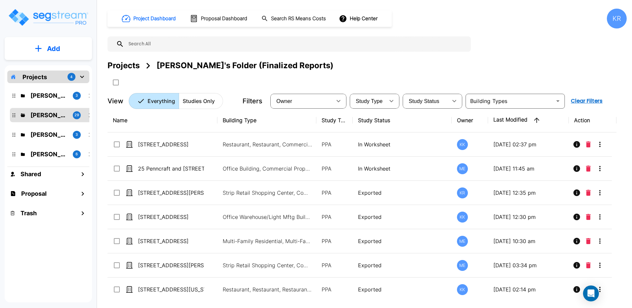
drag, startPoint x: 626, startPoint y: 19, endPoint x: 623, endPoint y: 18, distance: 3.3
click at [570, 18] on div "KR" at bounding box center [617, 19] width 20 height 20
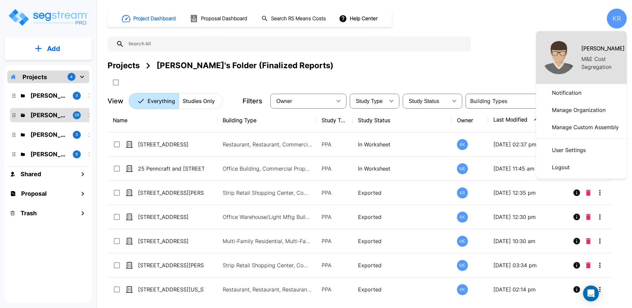
click at [570, 16] on div at bounding box center [316, 154] width 632 height 308
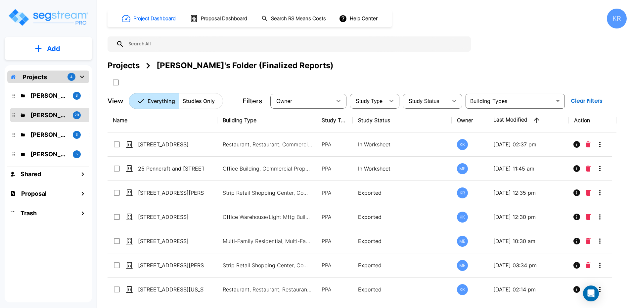
click at [570, 17] on div "KR" at bounding box center [617, 19] width 20 height 20
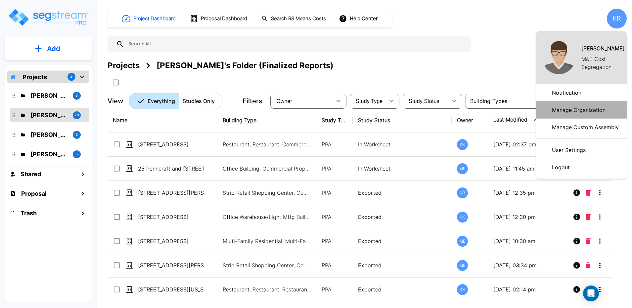
click at [570, 110] on p "Manage Organization" at bounding box center [578, 109] width 59 height 13
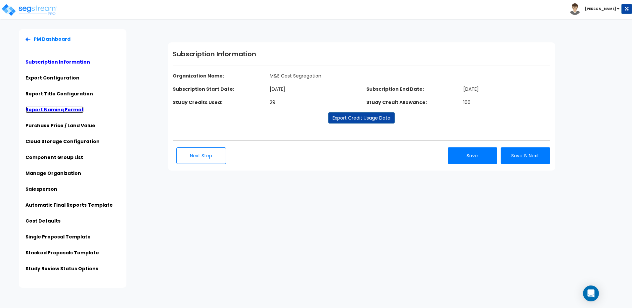
click at [69, 107] on link "Report Naming Format" at bounding box center [54, 109] width 58 height 7
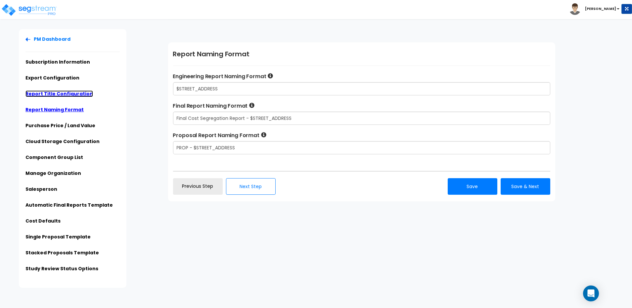
click at [59, 91] on link "Report Title Configuration" at bounding box center [58, 93] width 67 height 7
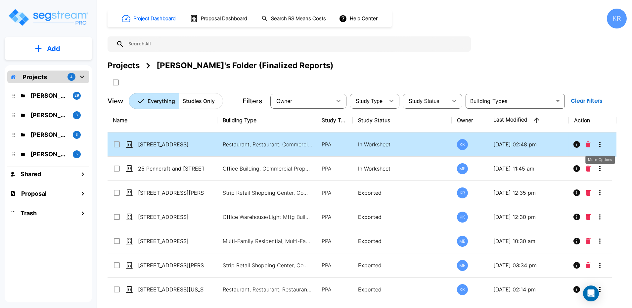
click at [599, 145] on icon "More-Options" at bounding box center [600, 144] width 8 height 8
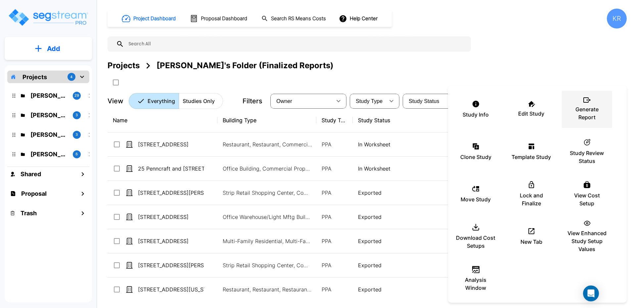
click at [593, 108] on p "Generate Report" at bounding box center [587, 113] width 40 height 16
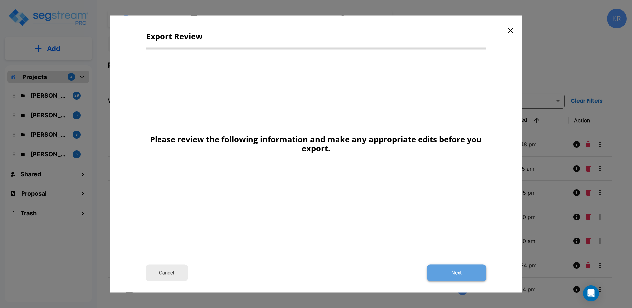
click at [461, 271] on button "Next" at bounding box center [457, 272] width 60 height 17
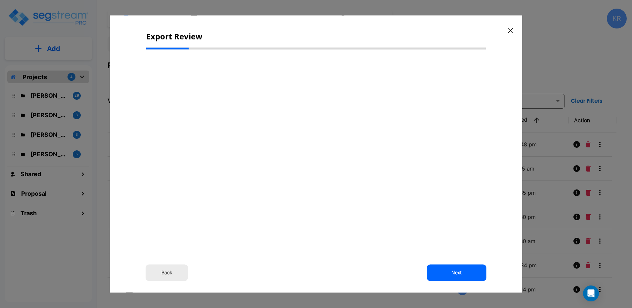
select select "2025"
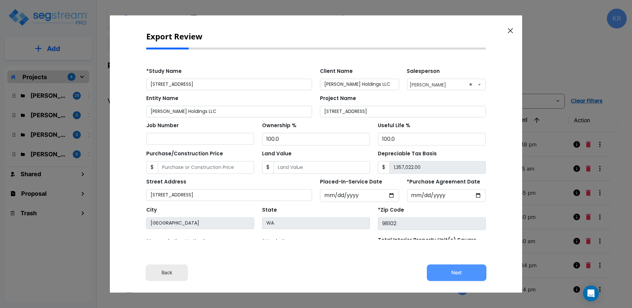
click at [461, 271] on button "Next" at bounding box center [457, 272] width 60 height 17
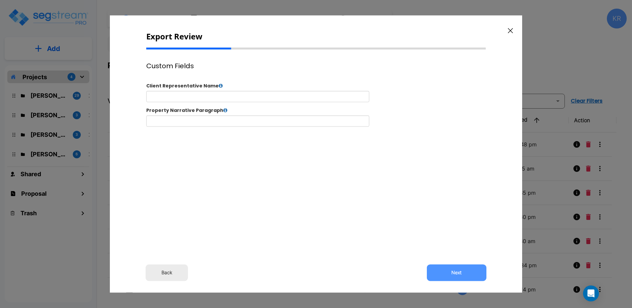
click at [461, 271] on button "Next" at bounding box center [457, 272] width 60 height 17
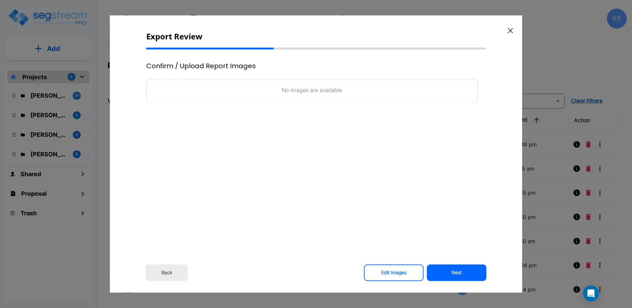
click at [461, 271] on button "Next" at bounding box center [457, 272] width 60 height 17
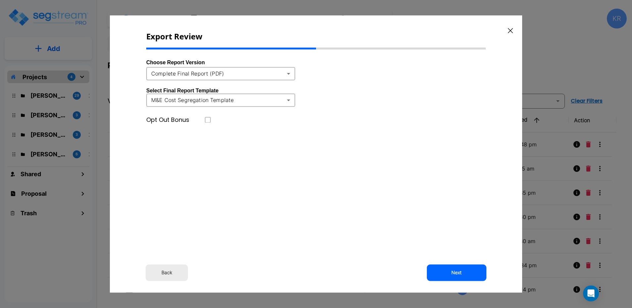
click at [287, 72] on body "× Your report is being generated. Be patient! × We're working on your Modificat…" at bounding box center [316, 154] width 632 height 308
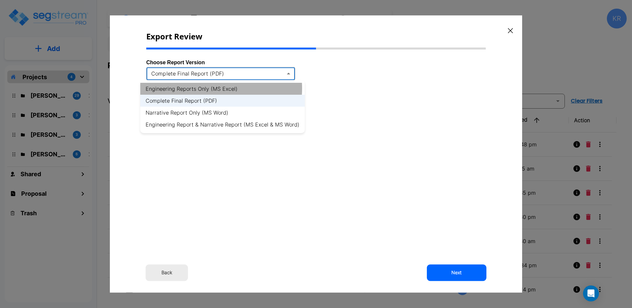
click at [216, 88] on li "Engineering Reports Only (MS Excel)" at bounding box center [222, 89] width 164 height 12
type input "xlsx"
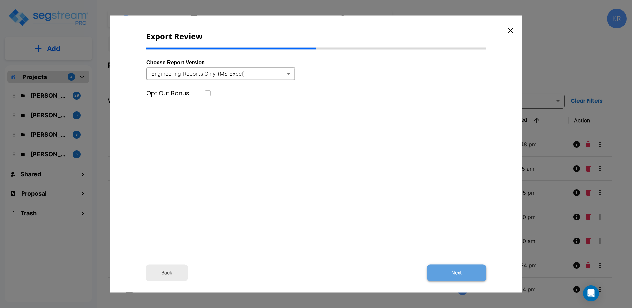
click at [460, 272] on button "Next" at bounding box center [457, 272] width 60 height 17
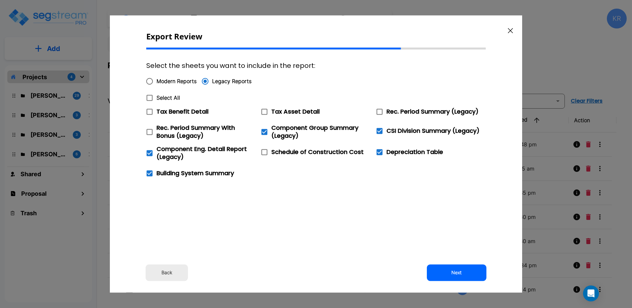
click at [167, 79] on span "Modern Reports" at bounding box center [176, 81] width 40 height 8
click at [156, 79] on input "Modern Reports" at bounding box center [150, 81] width 14 height 14
radio input "true"
checkbox input "false"
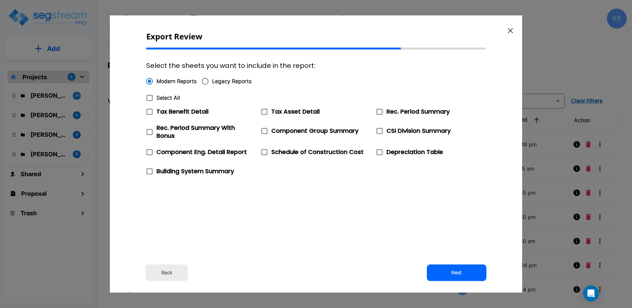
click at [287, 130] on span "Component Group Summary" at bounding box center [314, 131] width 87 height 8
click at [264, 130] on input "Component Group Summary" at bounding box center [260, 127] width 7 height 6
checkbox input "true"
click at [460, 273] on button "Next" at bounding box center [457, 272] width 60 height 17
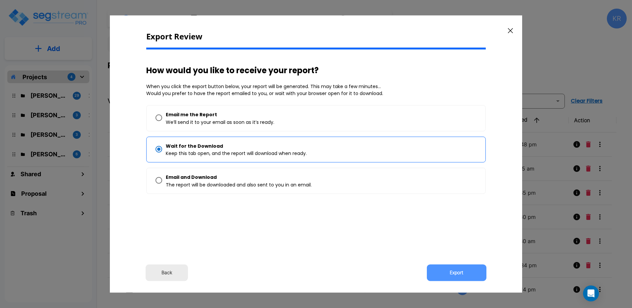
click at [460, 273] on button "Export" at bounding box center [457, 272] width 60 height 17
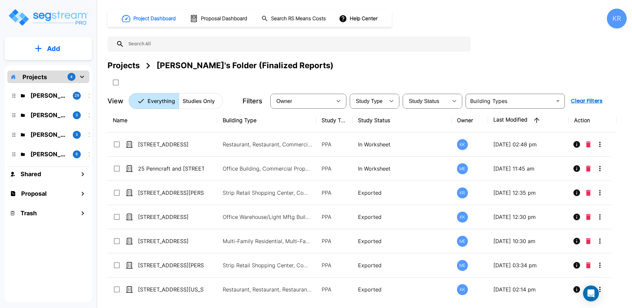
click at [604, 71] on div "Projects [PERSON_NAME]'s Folder (Finalized Reports)" at bounding box center [366, 66] width 519 height 12
click at [612, 21] on div "KR" at bounding box center [617, 19] width 20 height 20
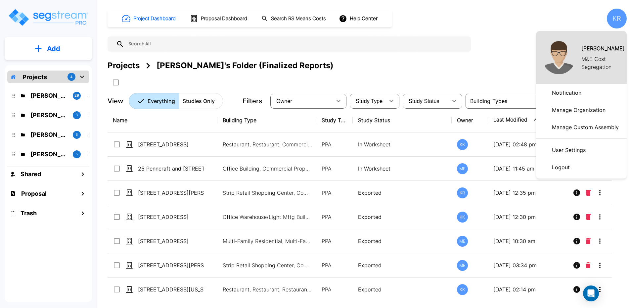
click at [575, 165] on li "Logout" at bounding box center [581, 166] width 91 height 17
